Goal: Navigation & Orientation: Go to known website

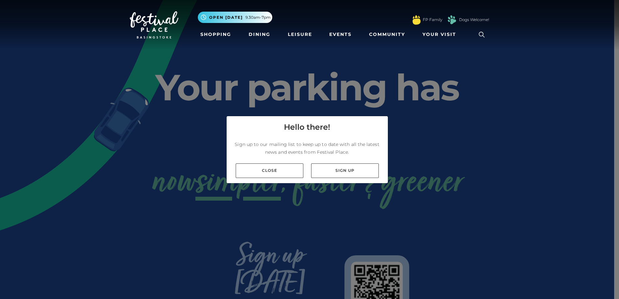
click at [266, 171] on link "Close" at bounding box center [270, 171] width 68 height 15
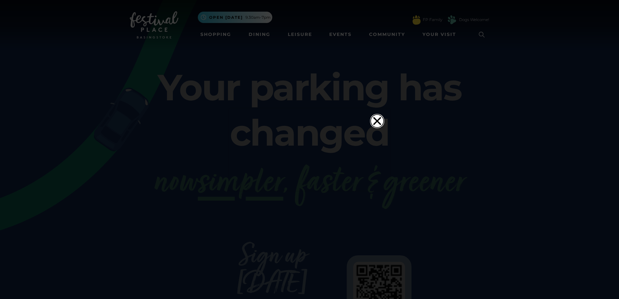
drag, startPoint x: 381, startPoint y: 21, endPoint x: 362, endPoint y: 24, distance: 19.2
click at [381, 115] on icon "Close" at bounding box center [377, 121] width 13 height 13
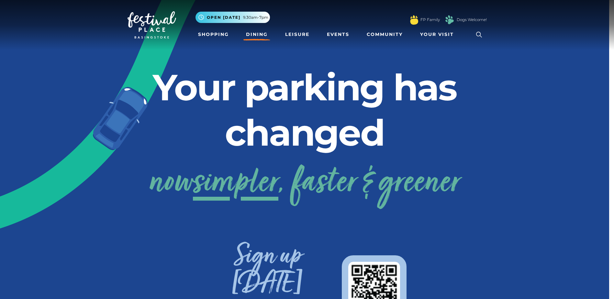
click at [253, 34] on link "Dining" at bounding box center [257, 34] width 27 height 12
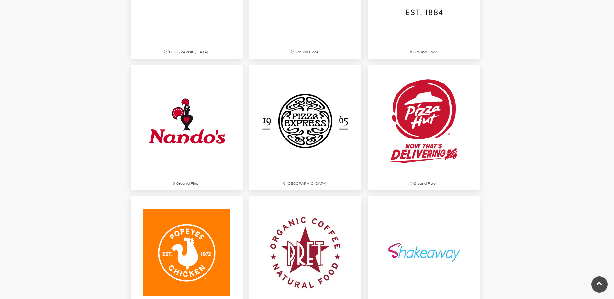
scroll to position [1665, 0]
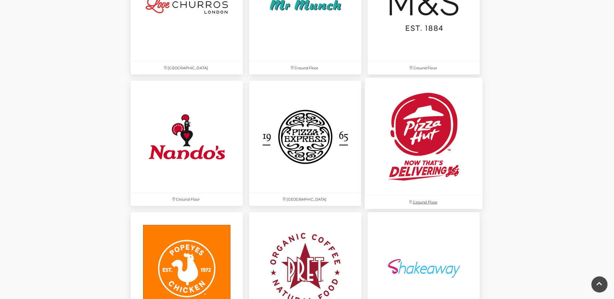
click at [419, 118] on img at bounding box center [424, 137] width 118 height 118
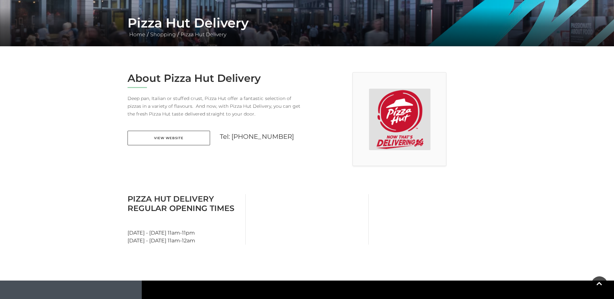
scroll to position [109, 0]
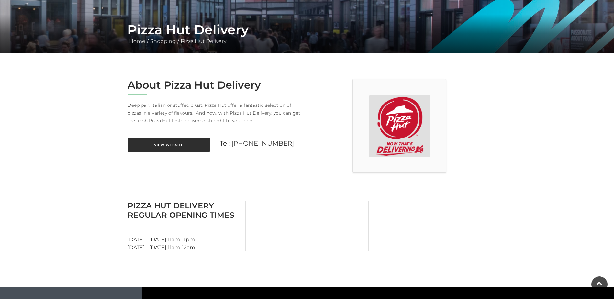
click at [172, 141] on link "View Website" at bounding box center [169, 145] width 83 height 15
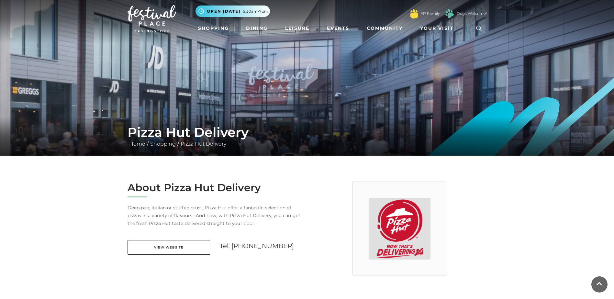
scroll to position [0, 0]
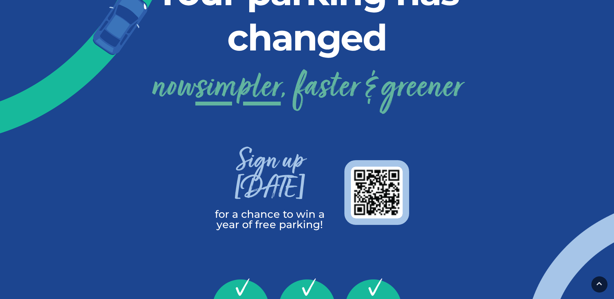
scroll to position [97, 0]
